Goal: Task Accomplishment & Management: Manage account settings

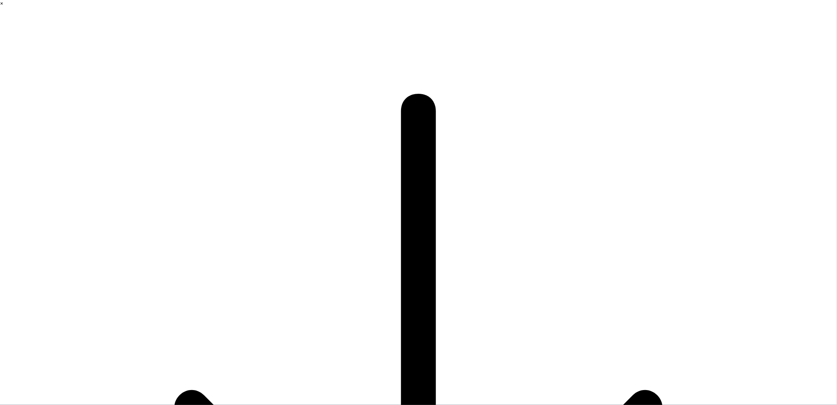
type input "yinyuli"
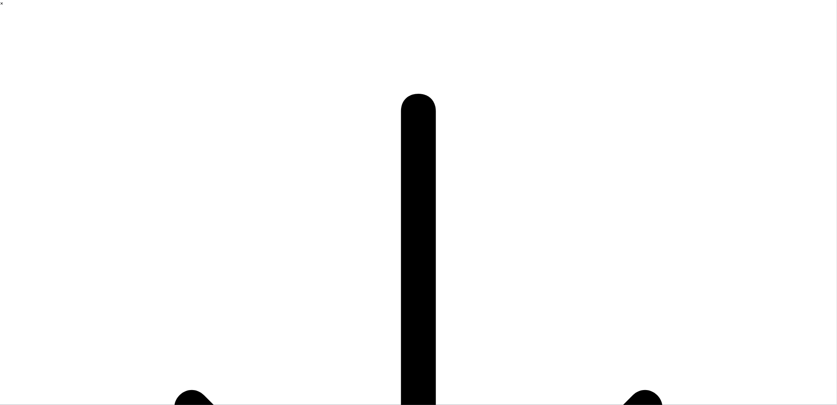
type input "learning video make"
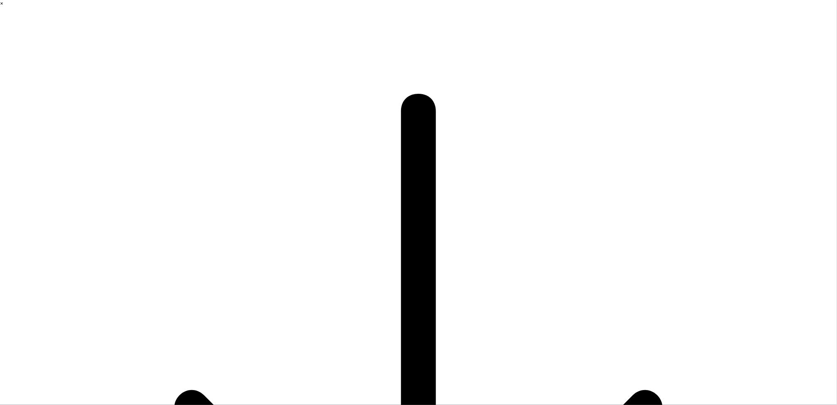
click at [824, 19] on html "× 拖拽到此處完成下載 圖片將完成下載 AIX智能下載器 Which company are you working for? We’ll use your …" at bounding box center [418, 202] width 837 height 405
click at [780, 54] on div "Delete account" at bounding box center [792, 52] width 79 height 8
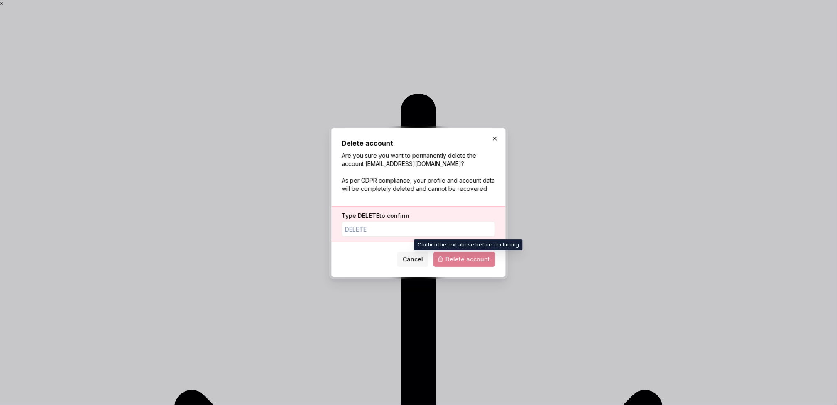
click at [485, 262] on span "Delete account" at bounding box center [465, 259] width 62 height 15
click at [461, 256] on span "Delete account" at bounding box center [465, 259] width 62 height 15
click at [417, 233] on input "Type DELETE to confirm" at bounding box center [419, 229] width 154 height 15
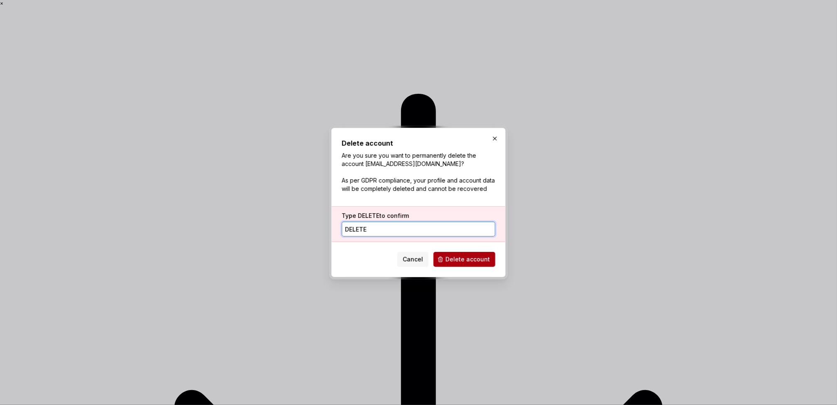
type input "delete"
click at [481, 256] on span "Delete account" at bounding box center [468, 259] width 44 height 8
